Goal: Navigation & Orientation: Find specific page/section

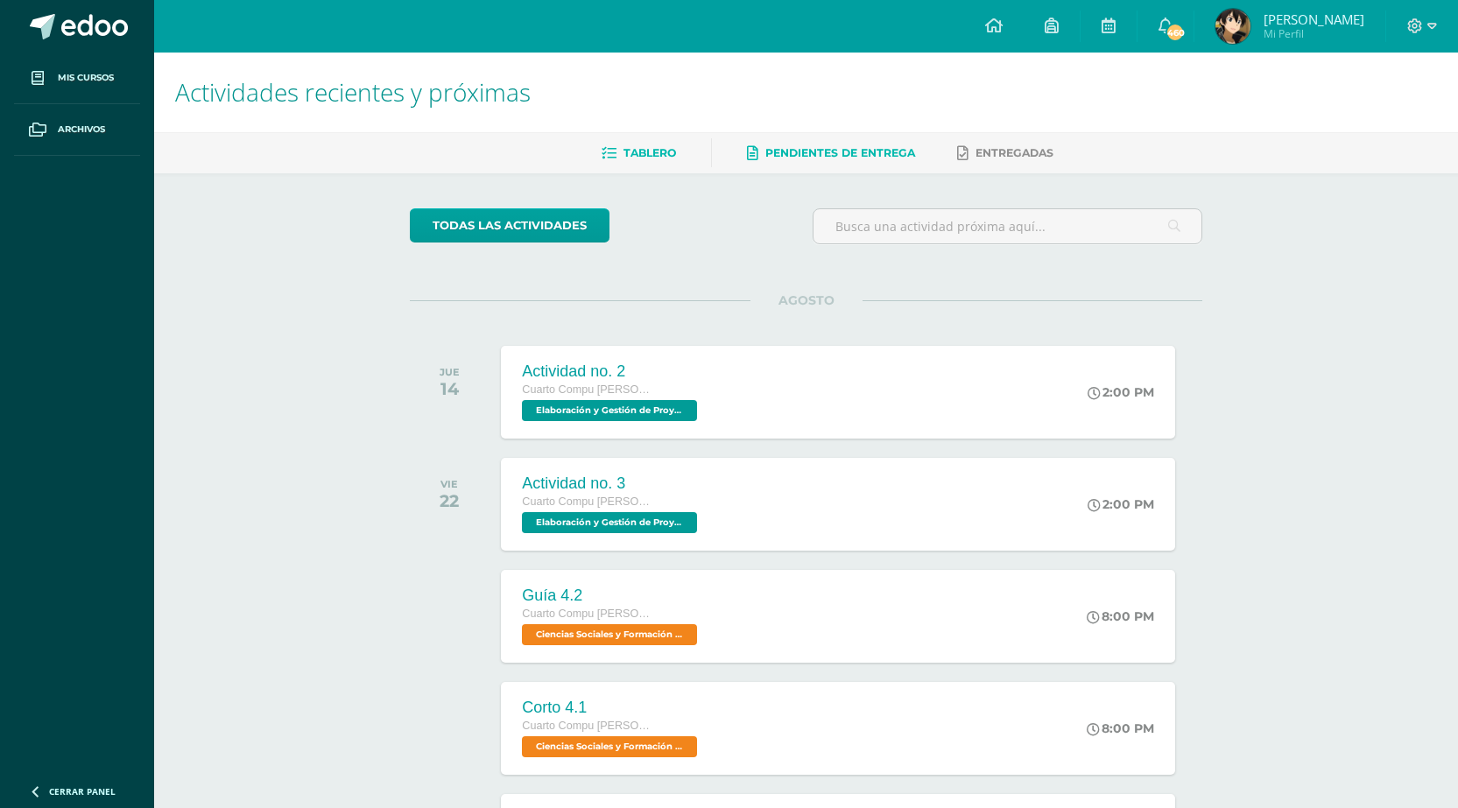
click at [792, 159] on span "Pendientes de entrega" at bounding box center [840, 152] width 150 height 13
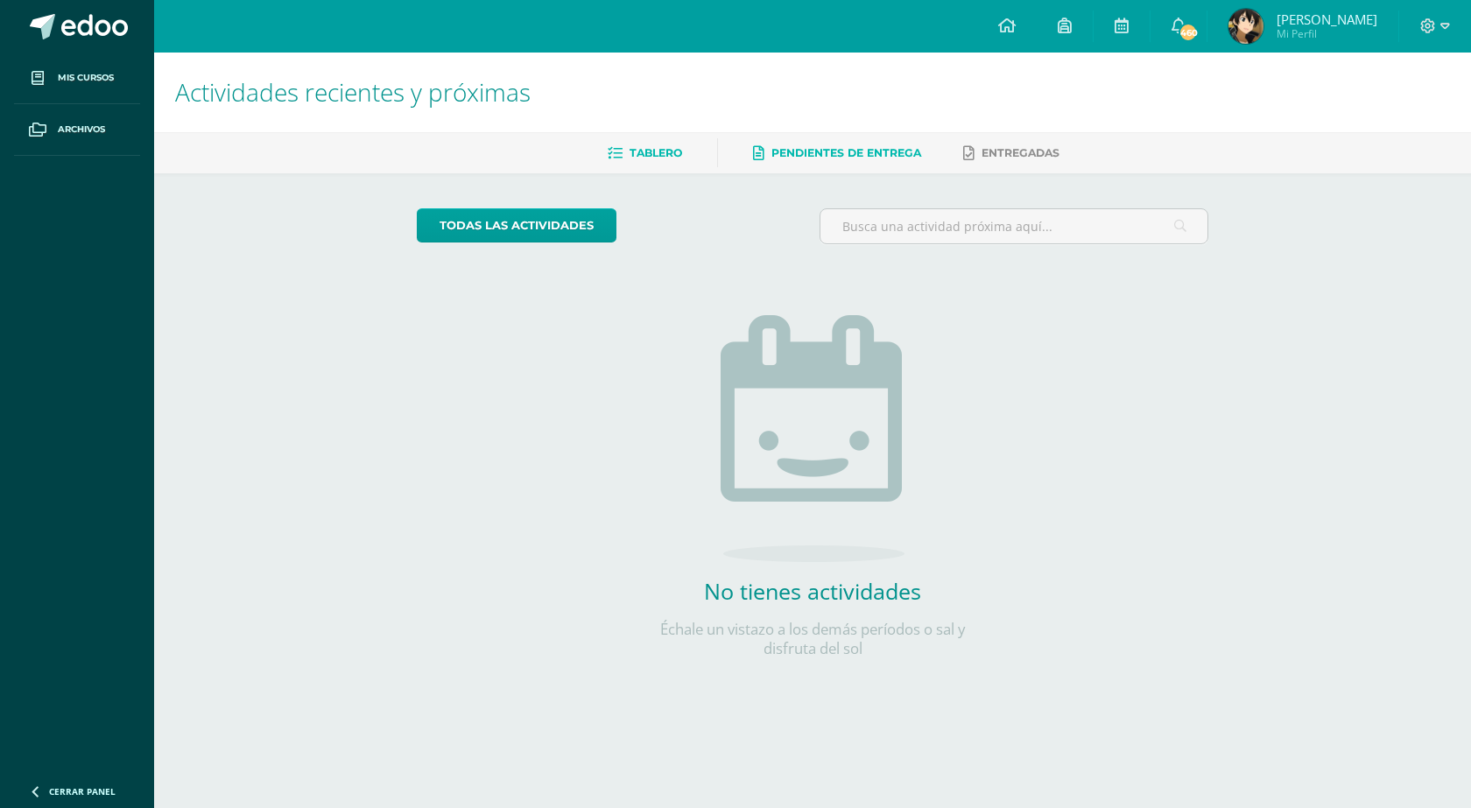
click at [627, 166] on link "Tablero" at bounding box center [645, 153] width 74 height 28
